Goal: Information Seeking & Learning: Compare options

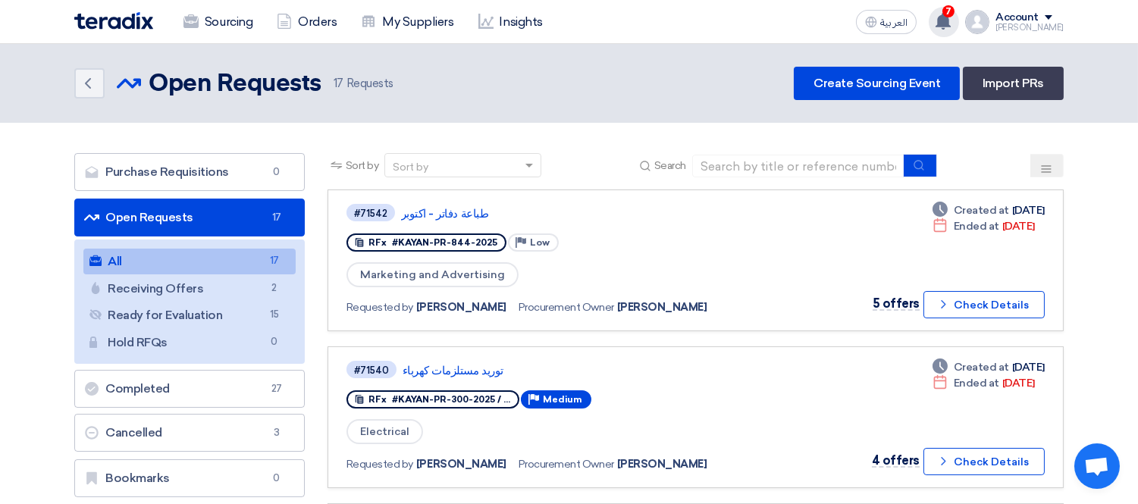
click at [951, 20] on use at bounding box center [943, 21] width 15 height 17
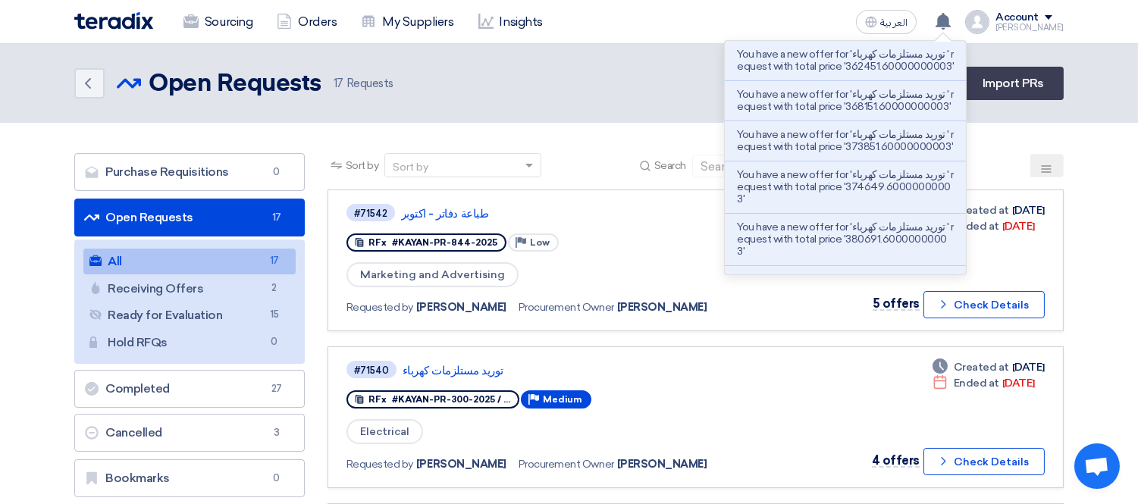
click at [635, 74] on div "Back Open Requests Open Requests 17 Requests Create Sourcing Event Import PRs" at bounding box center [568, 83] width 989 height 33
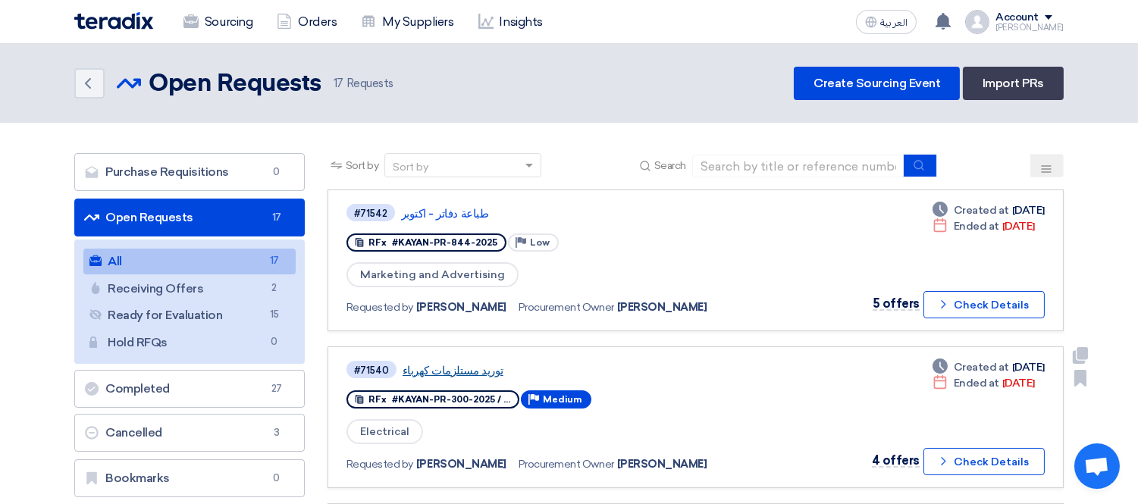
click at [456, 368] on link "توريد مستلزمات كهرباء" at bounding box center [592, 371] width 379 height 14
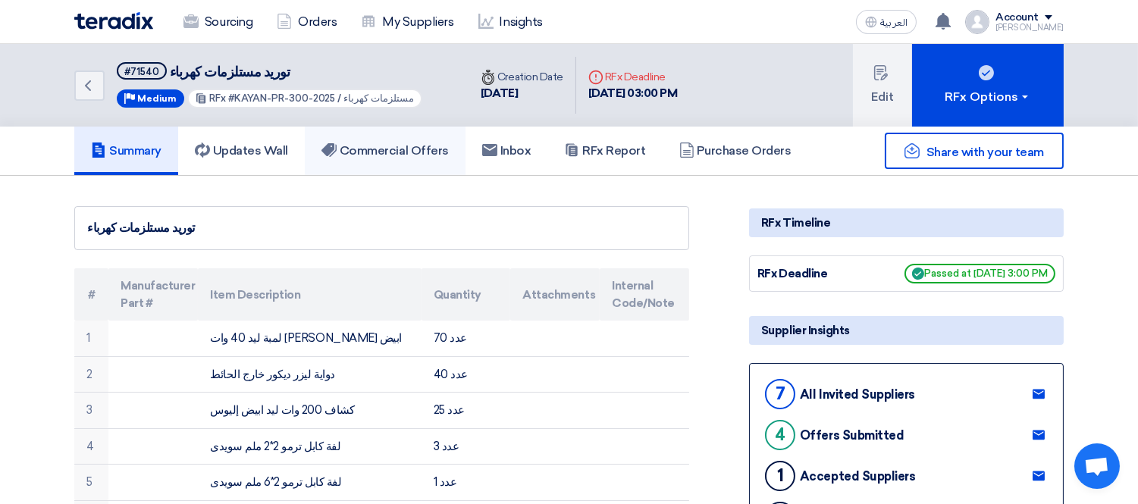
click at [410, 152] on h5 "Commercial Offers" at bounding box center [384, 150] width 127 height 15
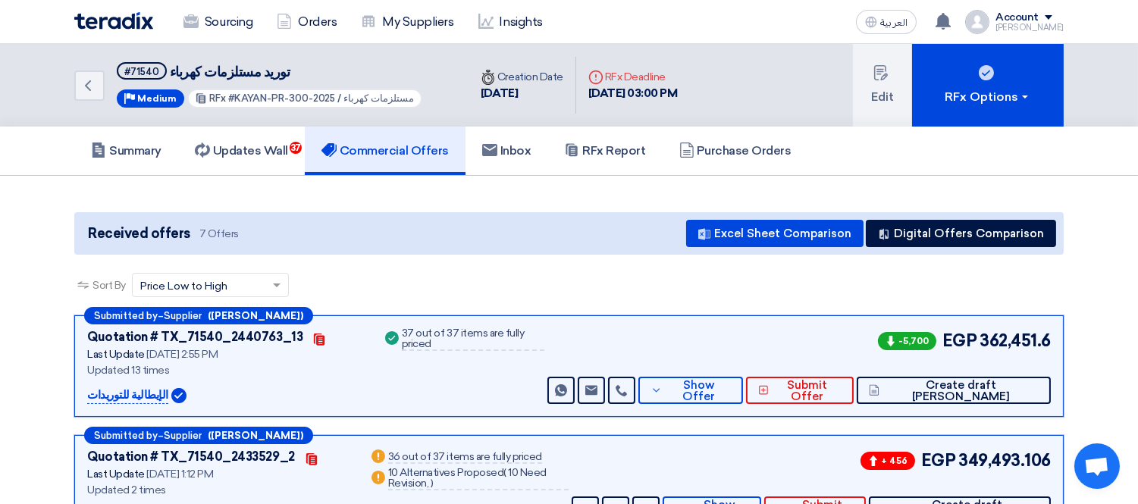
scroll to position [168, 0]
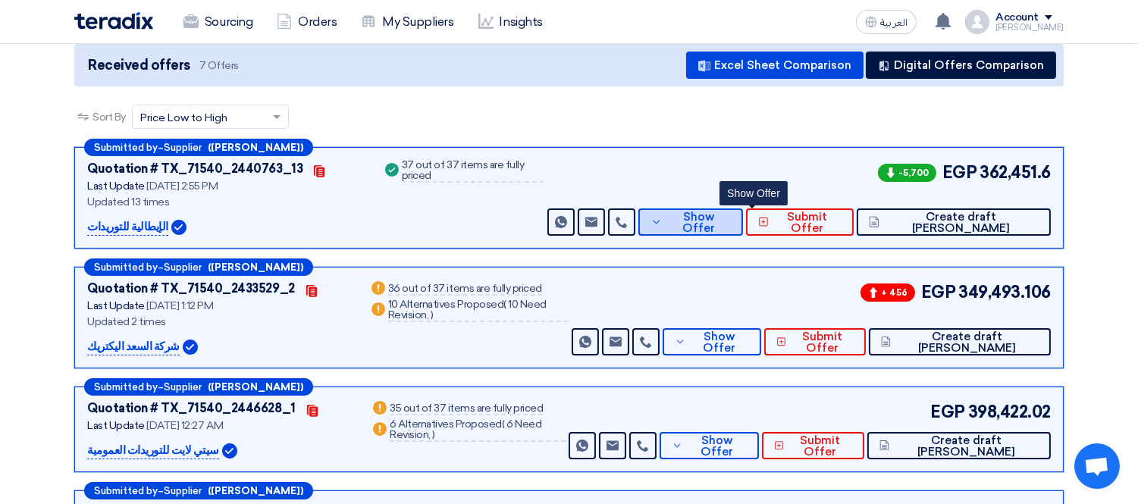
click at [731, 218] on span "Show Offer" at bounding box center [698, 223] width 64 height 23
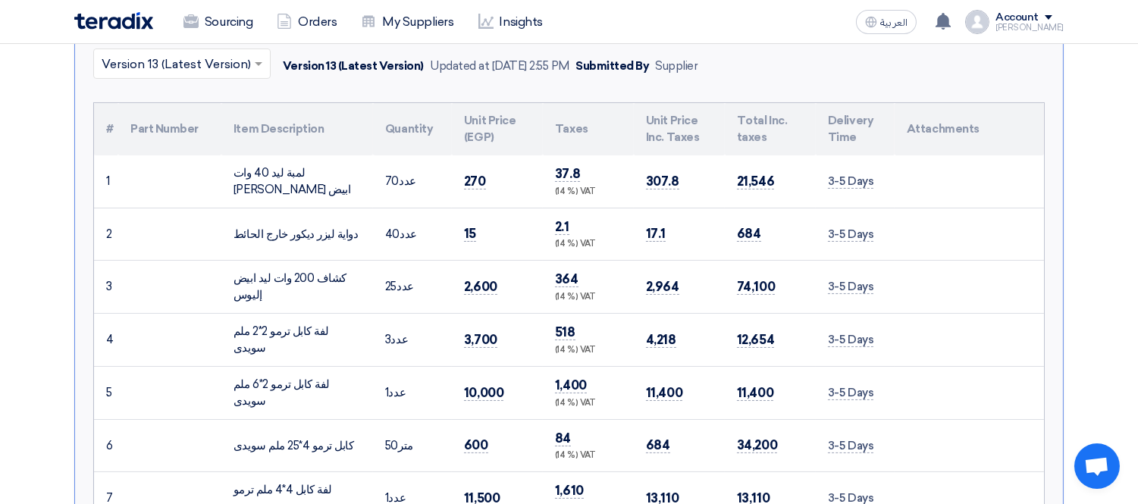
scroll to position [0, 0]
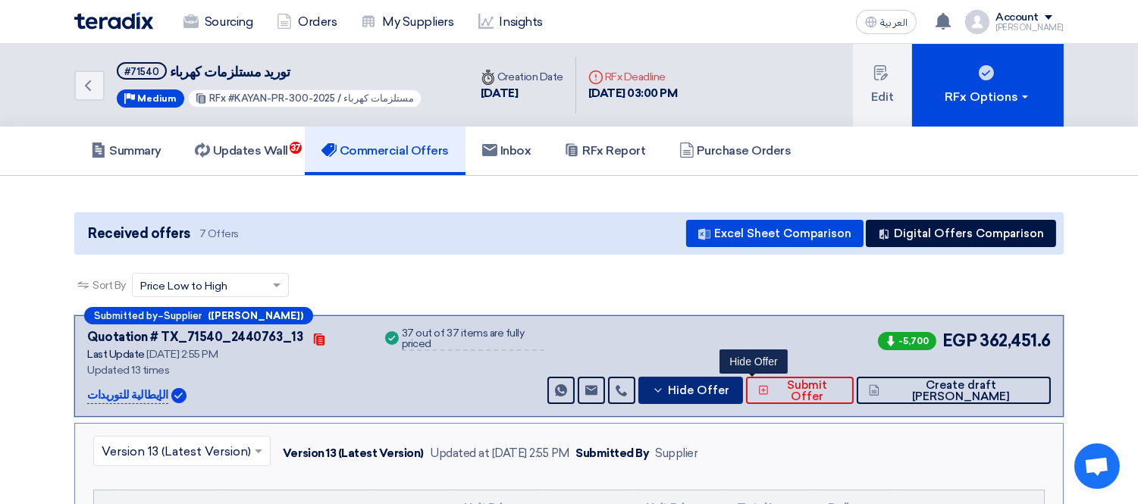
click at [742, 380] on button "Hide Offer" at bounding box center [690, 390] width 104 height 27
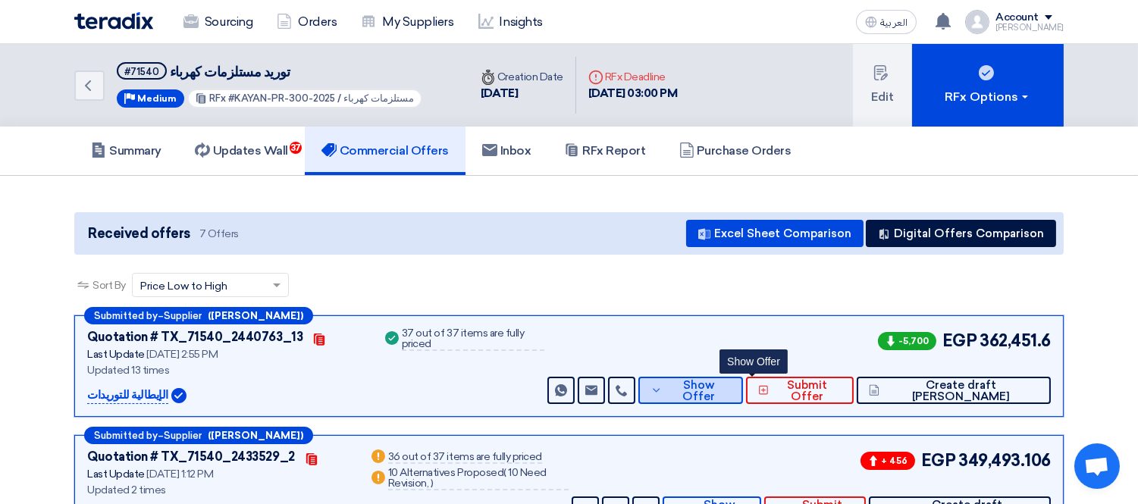
click at [742, 380] on button "Show Offer" at bounding box center [690, 390] width 104 height 27
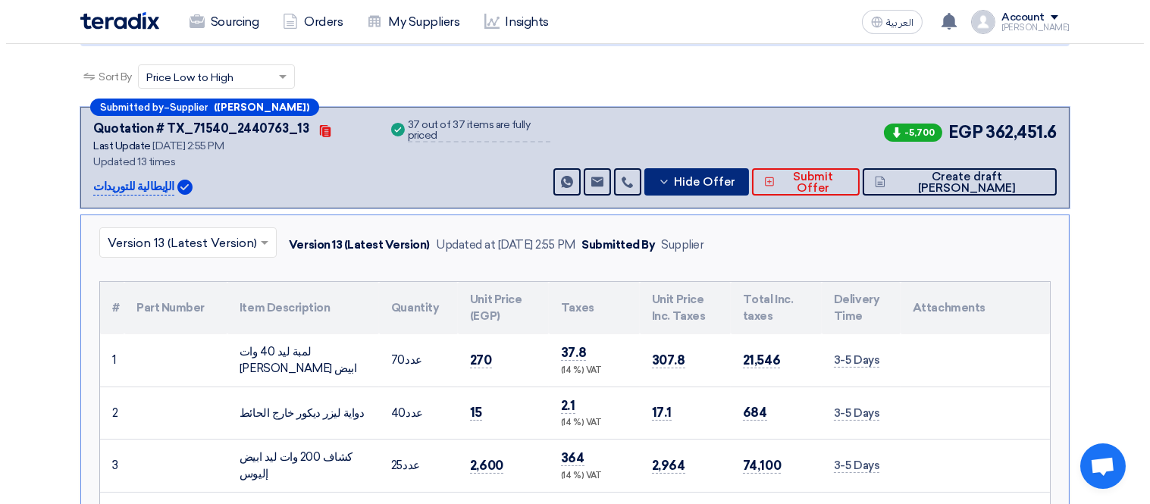
scroll to position [168, 0]
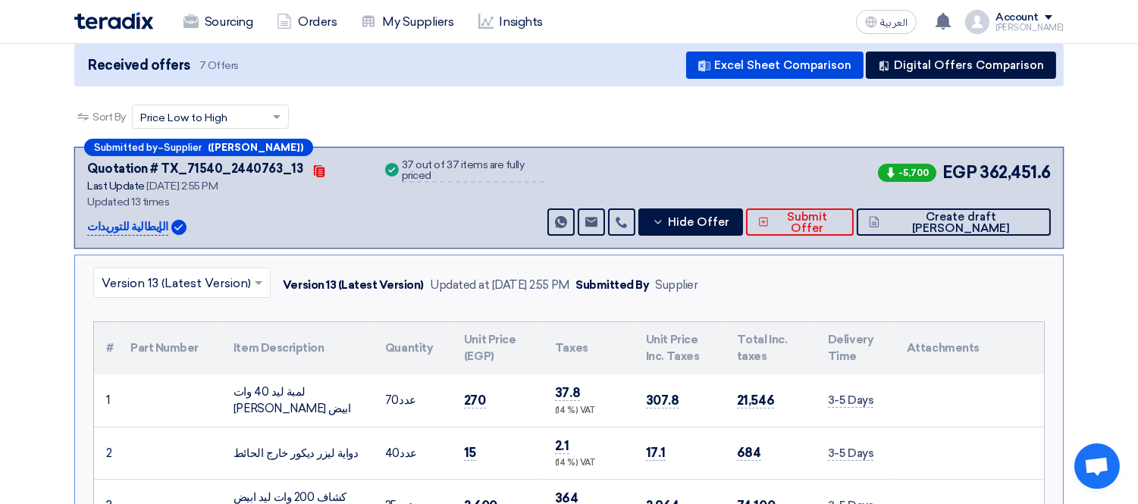
click at [785, 203] on div "-5,700 EGP 362,451.6 Send Message Send Message" at bounding box center [797, 198] width 506 height 76
click at [742, 211] on button "Hide Offer" at bounding box center [690, 221] width 104 height 27
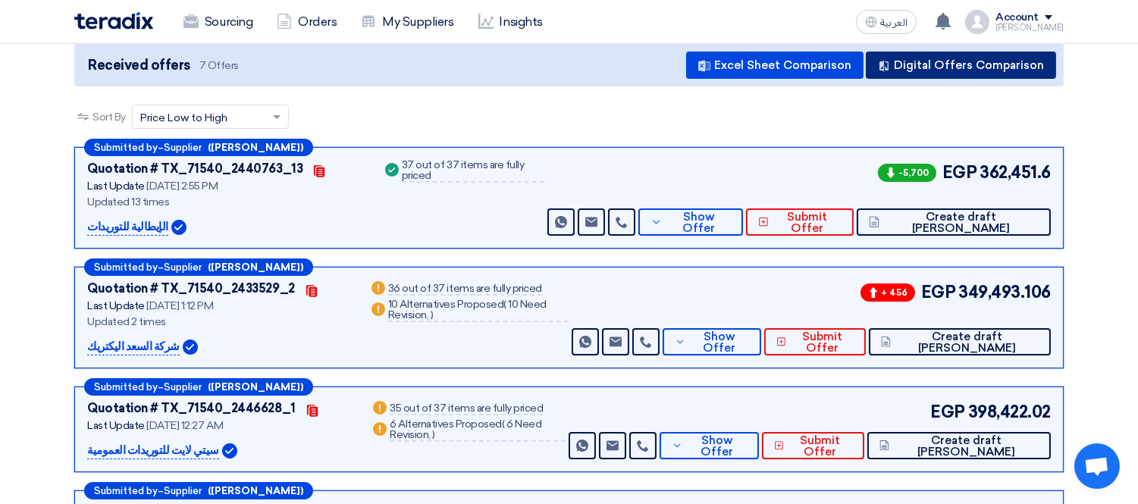
click at [1001, 54] on button "Digital Offers Comparison" at bounding box center [961, 65] width 190 height 27
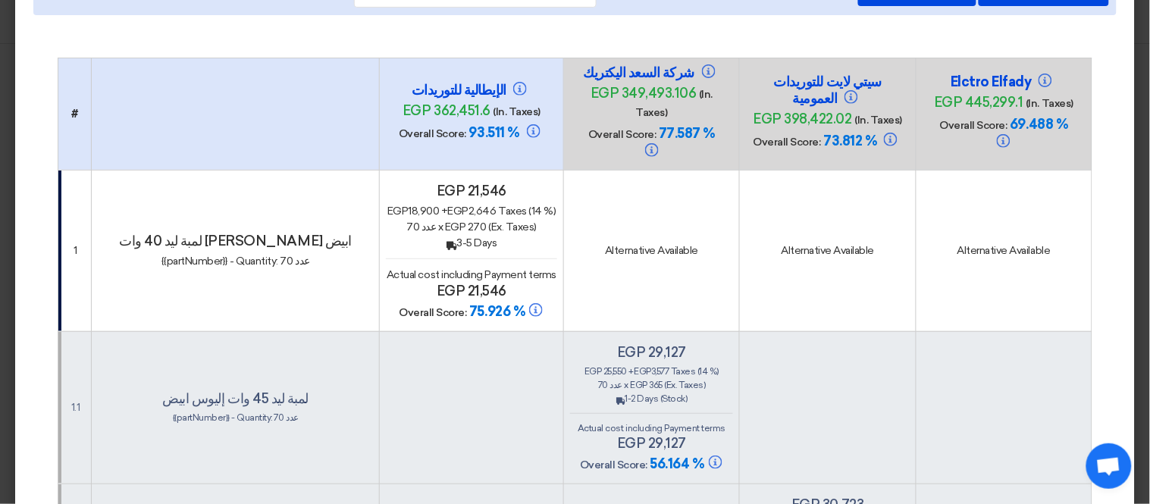
scroll to position [0, 0]
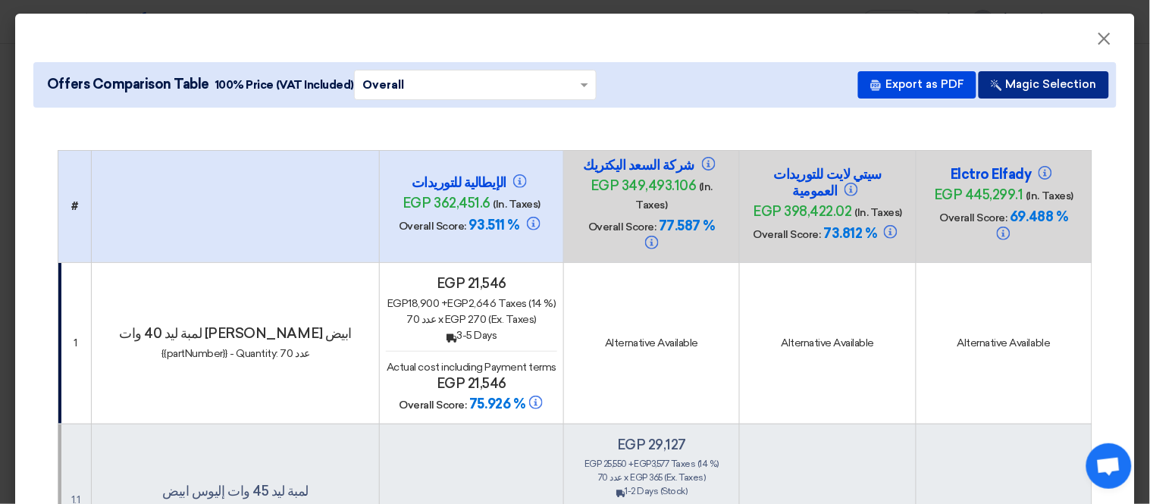
click at [1027, 84] on button "Magic Selection" at bounding box center [1044, 84] width 130 height 27
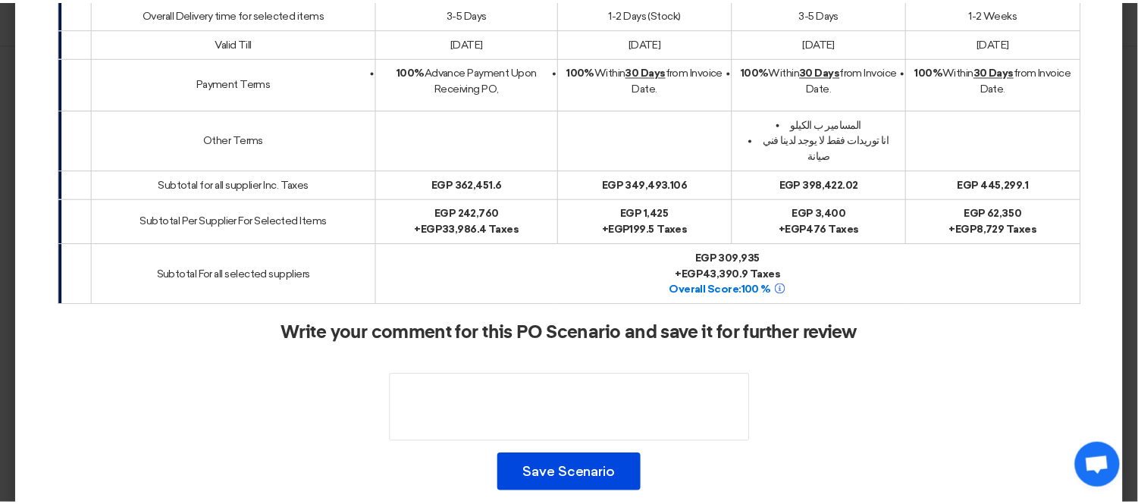
scroll to position [12548, 0]
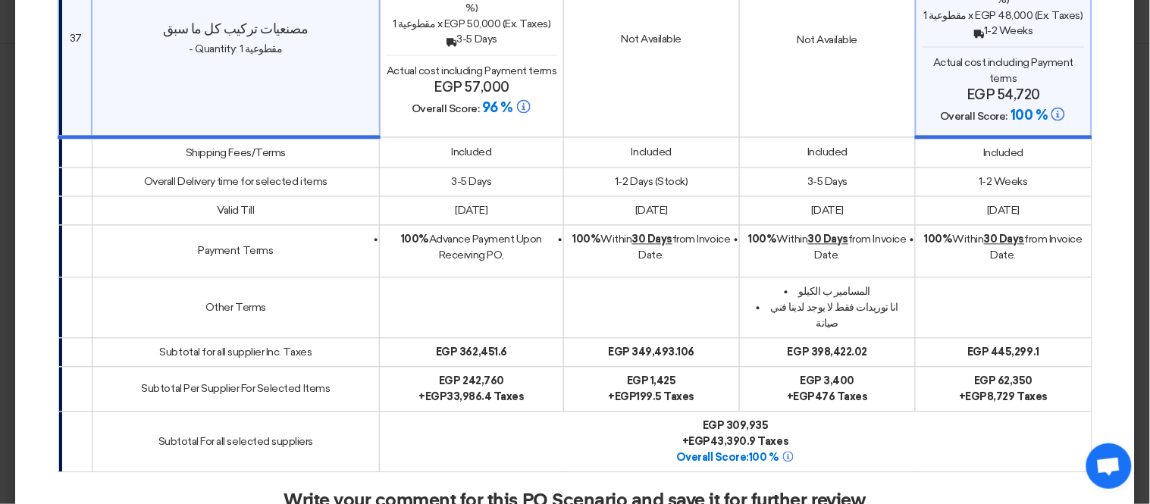
click at [0, 142] on modal-container "× Offers Comparison Table 100% Price (VAT Included) × Overall × Export as PDF M…" at bounding box center [575, 252] width 1150 height 504
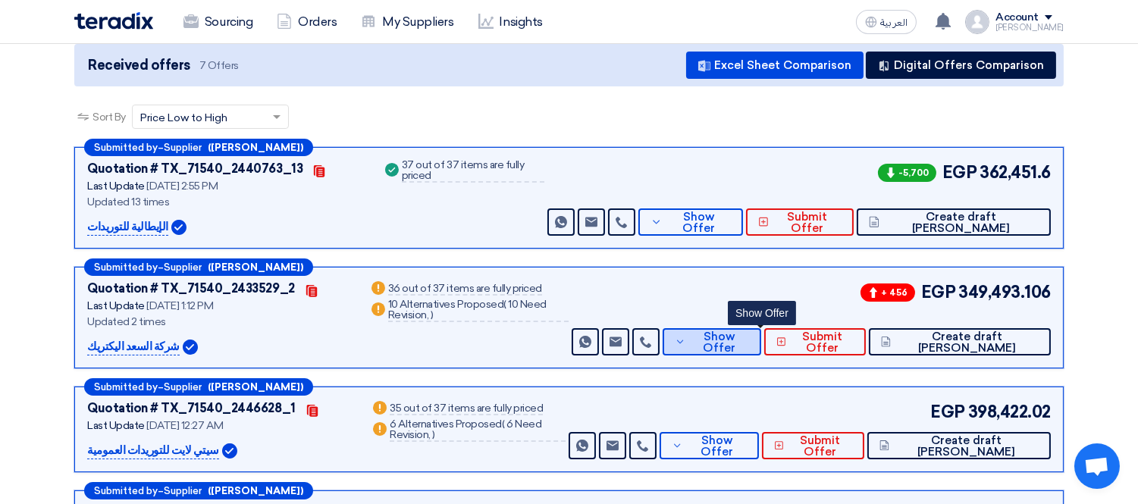
click at [743, 337] on span "Show Offer" at bounding box center [719, 342] width 59 height 23
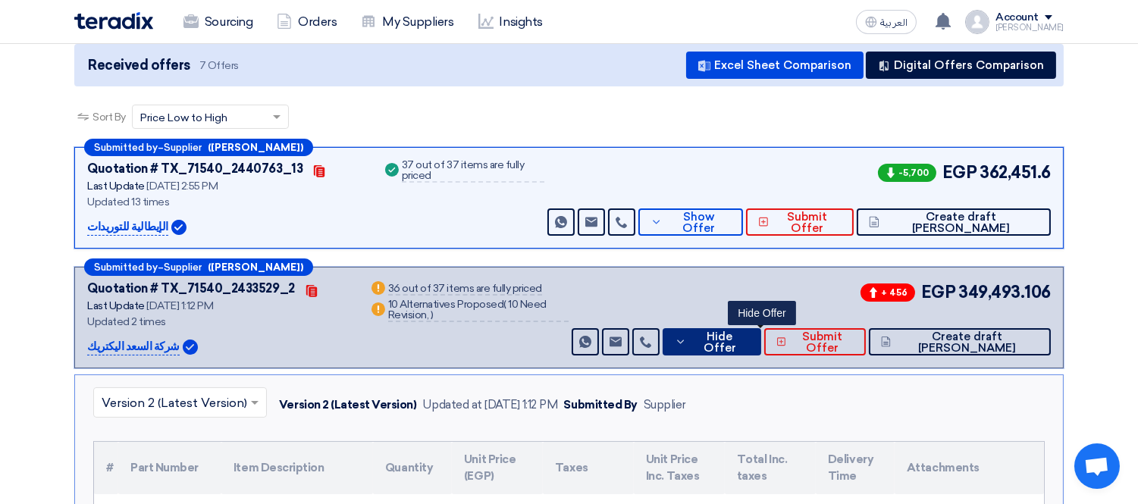
click at [749, 341] on span "Hide Offer" at bounding box center [720, 342] width 58 height 23
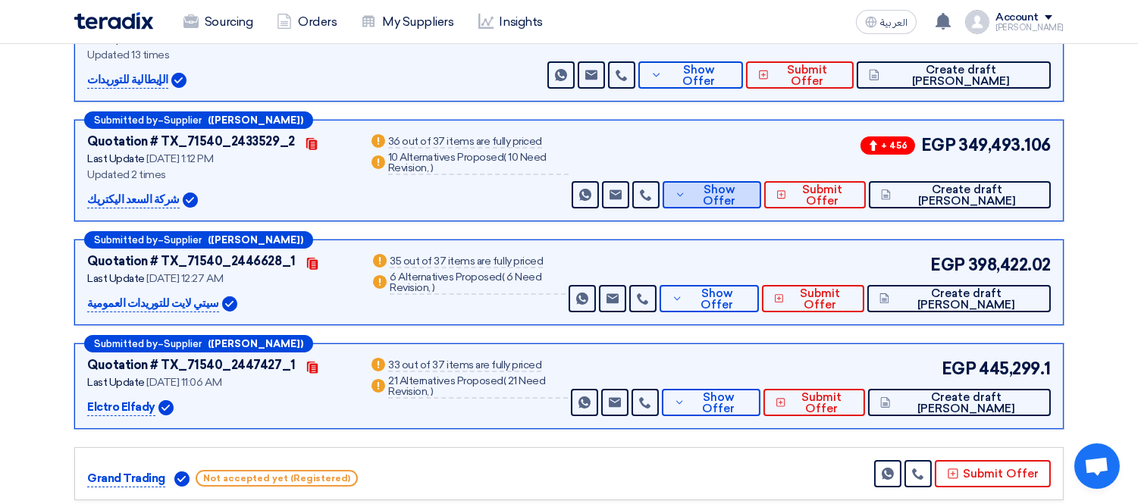
scroll to position [353, 0]
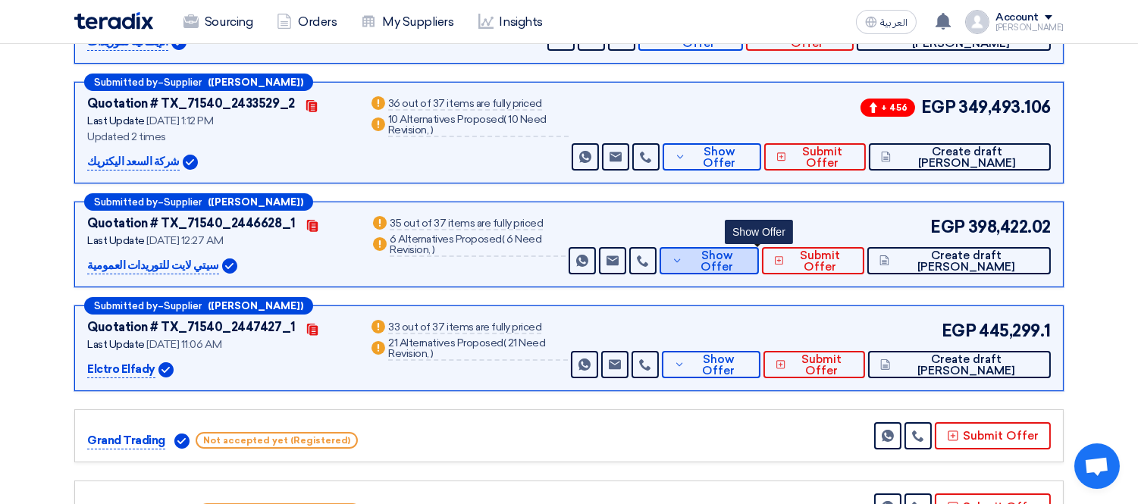
click at [747, 259] on span "Show Offer" at bounding box center [717, 261] width 60 height 23
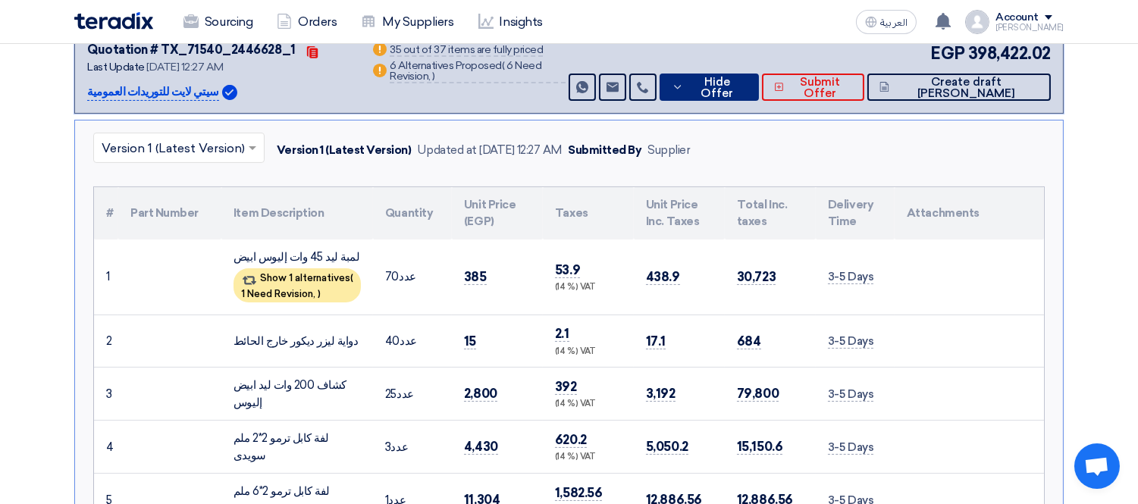
scroll to position [513, 0]
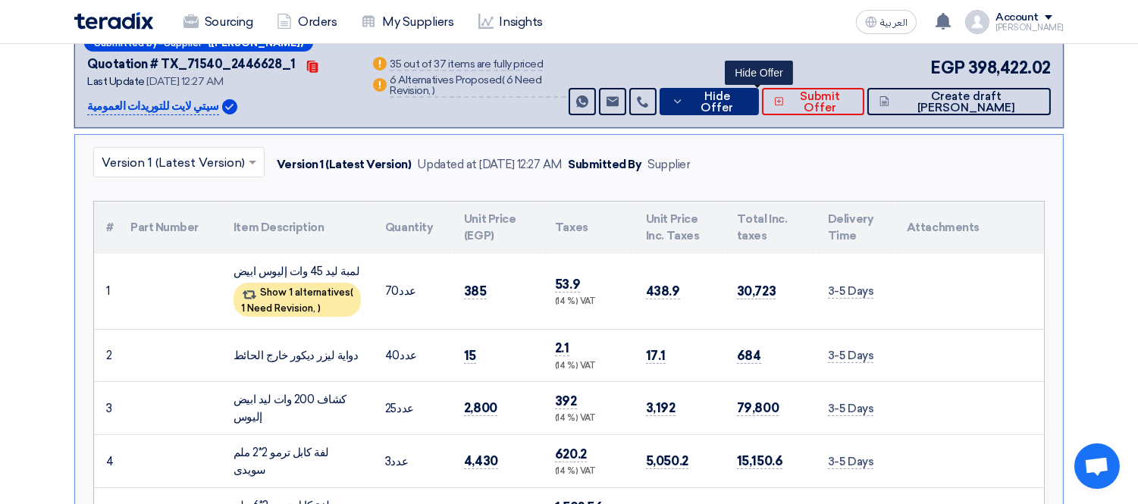
click at [747, 96] on span "Hide Offer" at bounding box center [717, 102] width 59 height 23
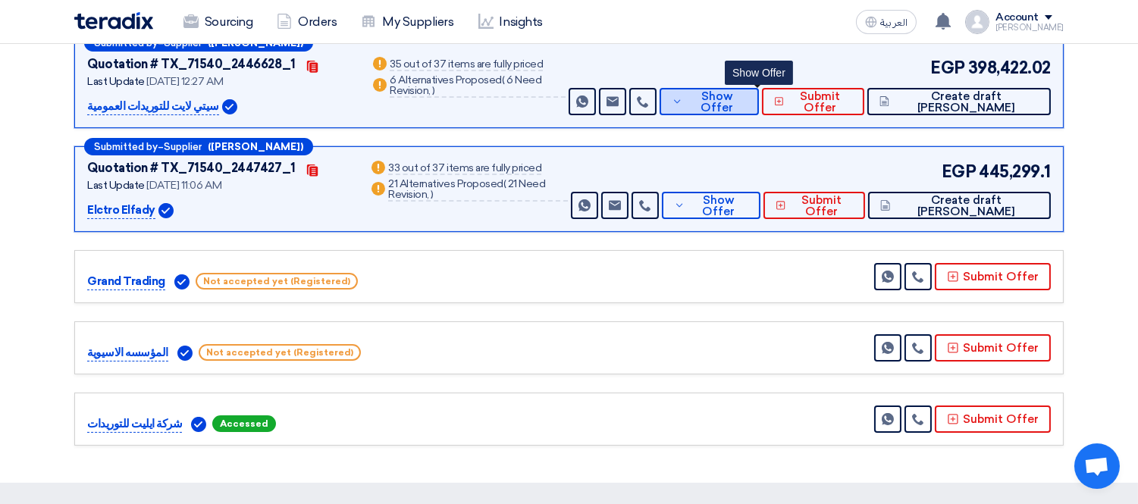
click at [747, 96] on span "Show Offer" at bounding box center [717, 102] width 60 height 23
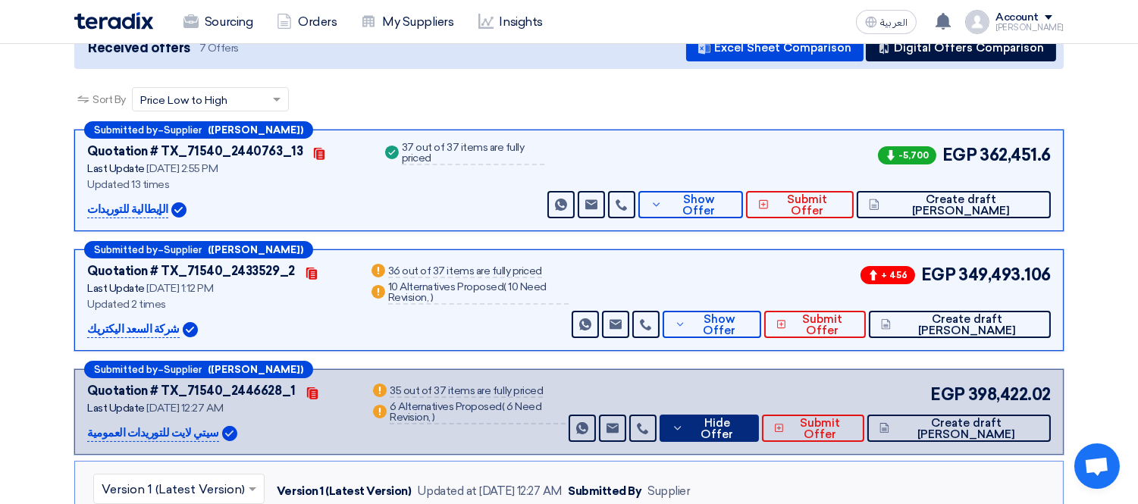
scroll to position [143, 0]
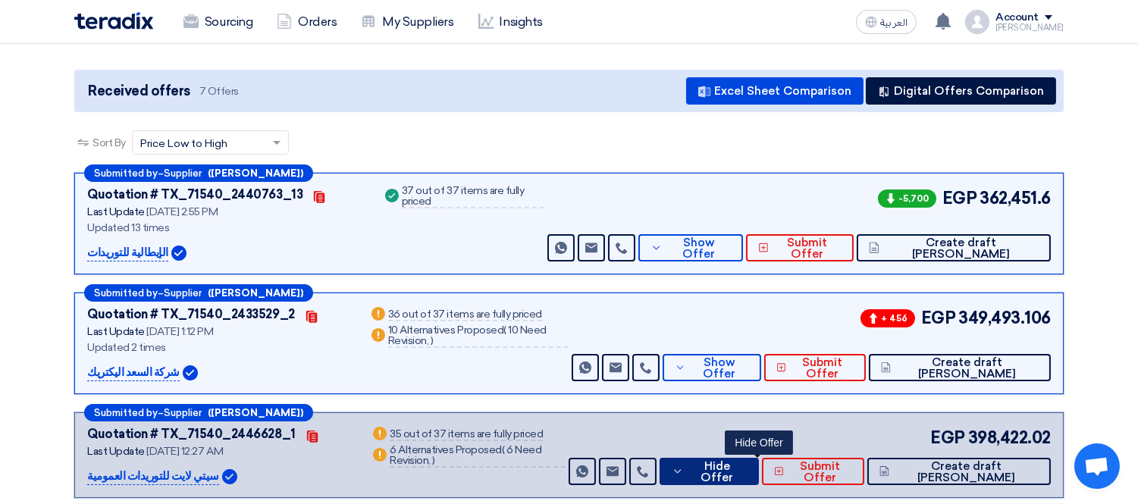
click at [747, 466] on span "Hide Offer" at bounding box center [717, 472] width 59 height 23
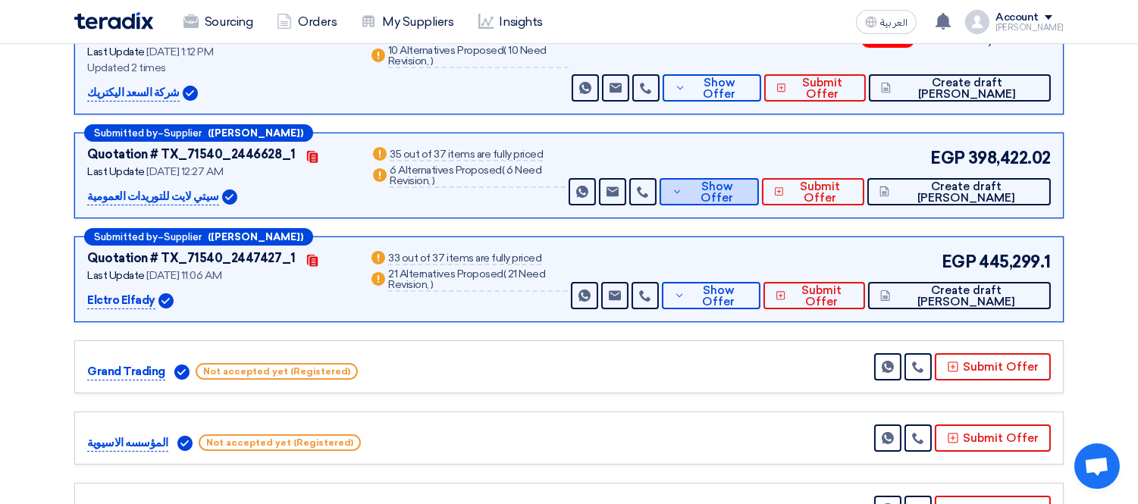
scroll to position [460, 0]
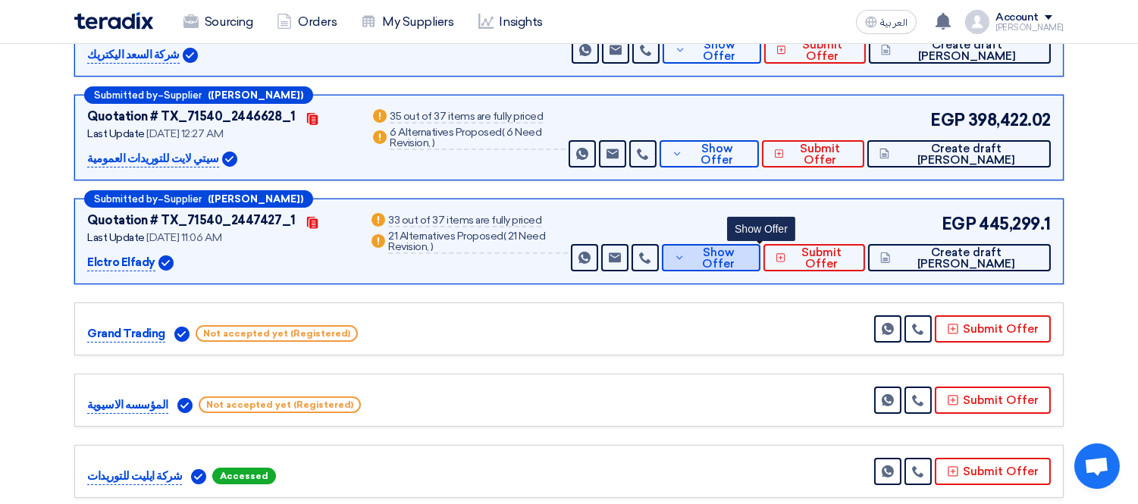
click at [760, 246] on button "Show Offer" at bounding box center [711, 257] width 99 height 27
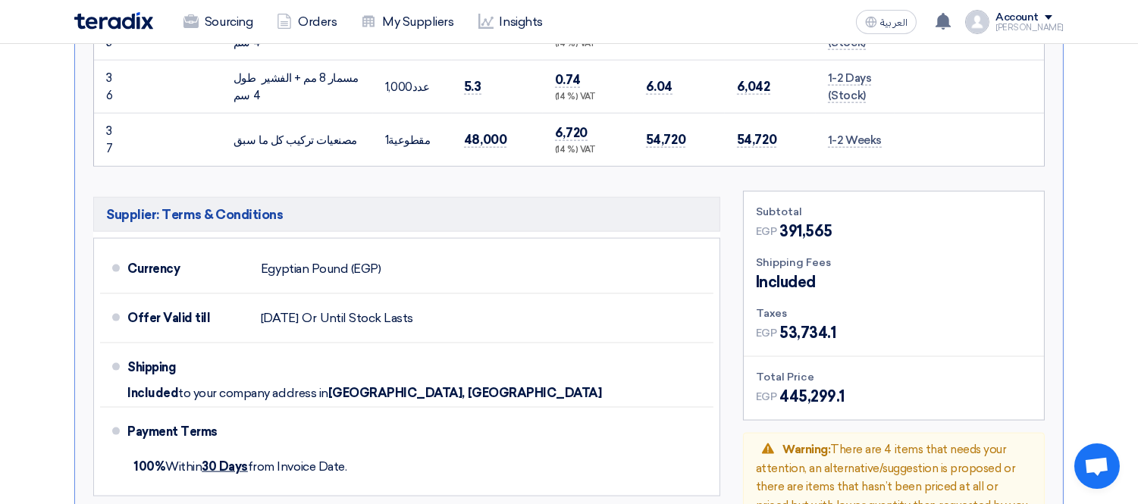
scroll to position [3769, 0]
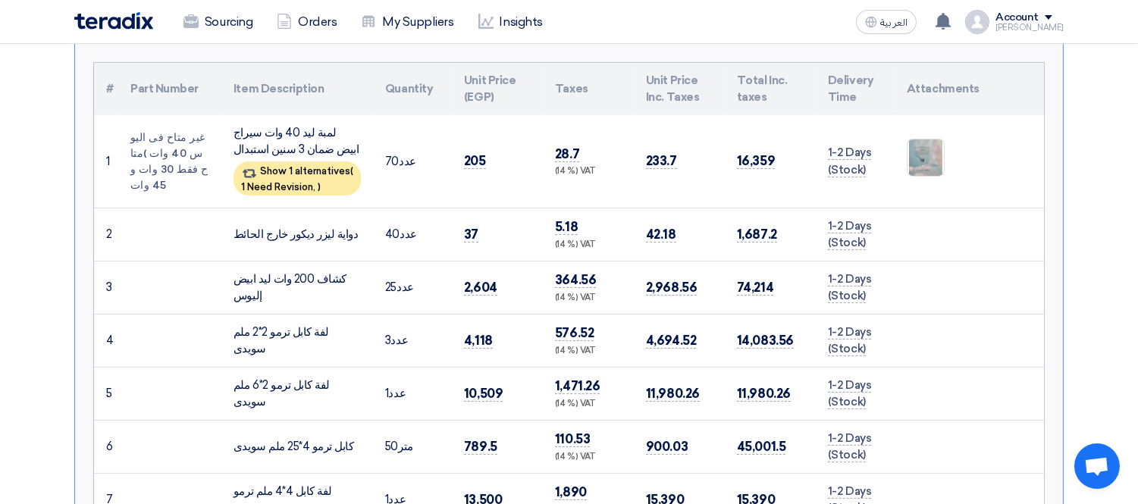
scroll to position [620, 0]
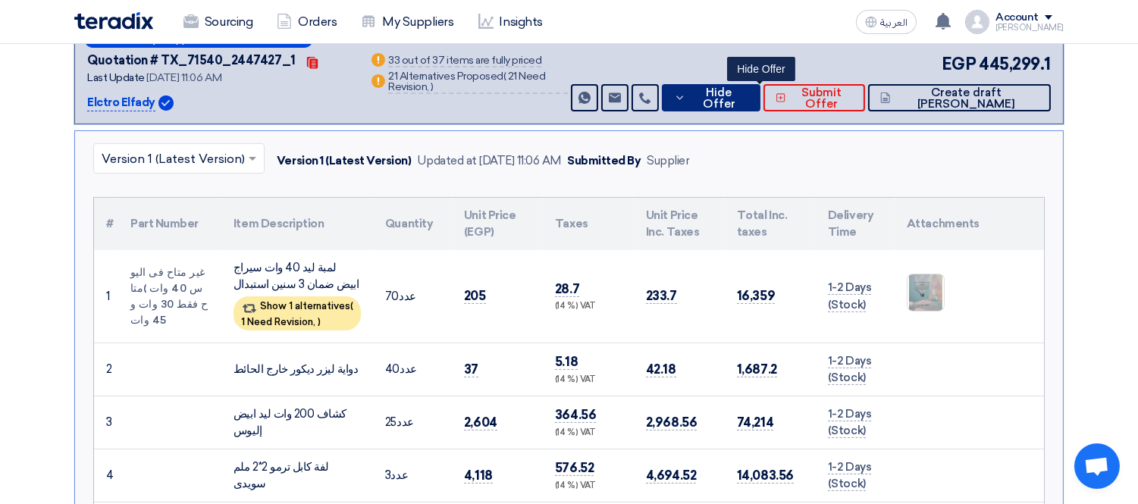
click at [748, 96] on span "Hide Offer" at bounding box center [719, 98] width 59 height 23
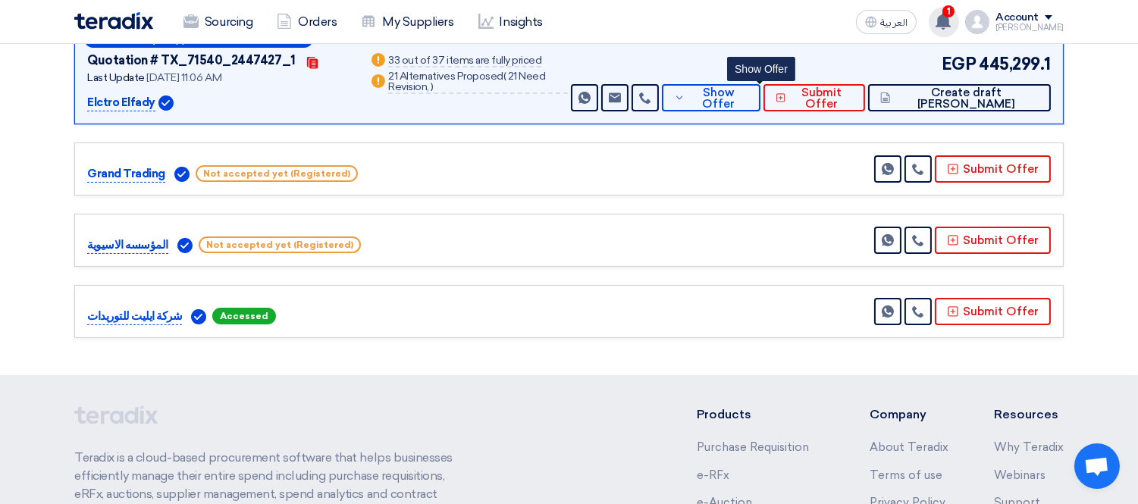
click at [955, 8] on span "1" at bounding box center [948, 11] width 12 height 12
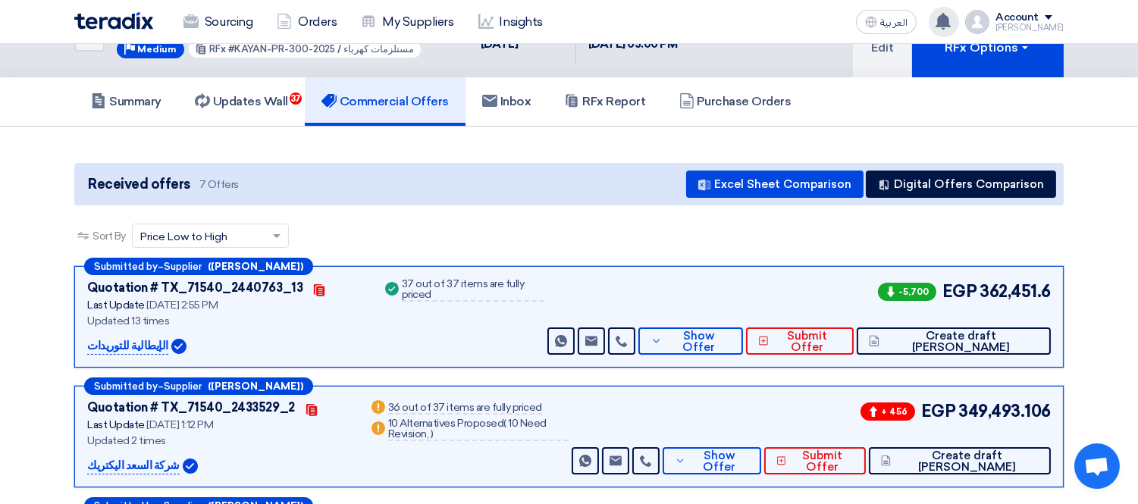
scroll to position [0, 0]
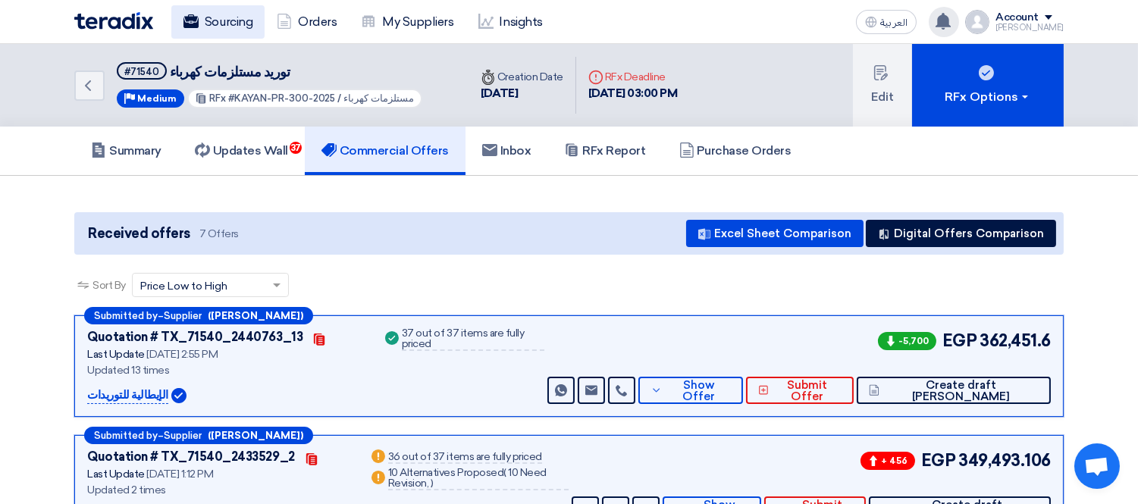
click at [228, 20] on link "Sourcing" at bounding box center [217, 21] width 93 height 33
